Goal: Task Accomplishment & Management: Manage account settings

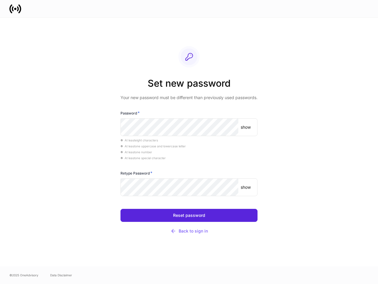
click at [189, 142] on div "At least eight characters" at bounding box center [189, 140] width 137 height 6
click at [246, 127] on p "show" at bounding box center [246, 127] width 10 height 6
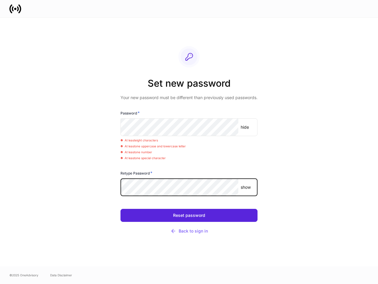
click at [246, 187] on p "show" at bounding box center [246, 187] width 10 height 6
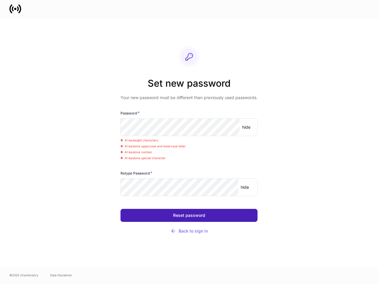
click at [189, 215] on div "Reset password" at bounding box center [189, 215] width 32 height 4
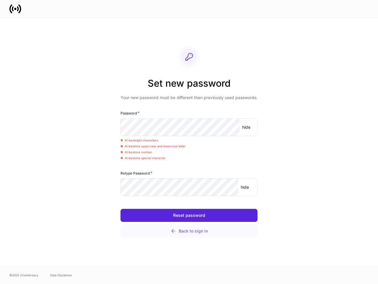
click at [189, 231] on div "Back to sign in" at bounding box center [190, 231] width 38 height 6
